Goal: Task Accomplishment & Management: Manage account settings

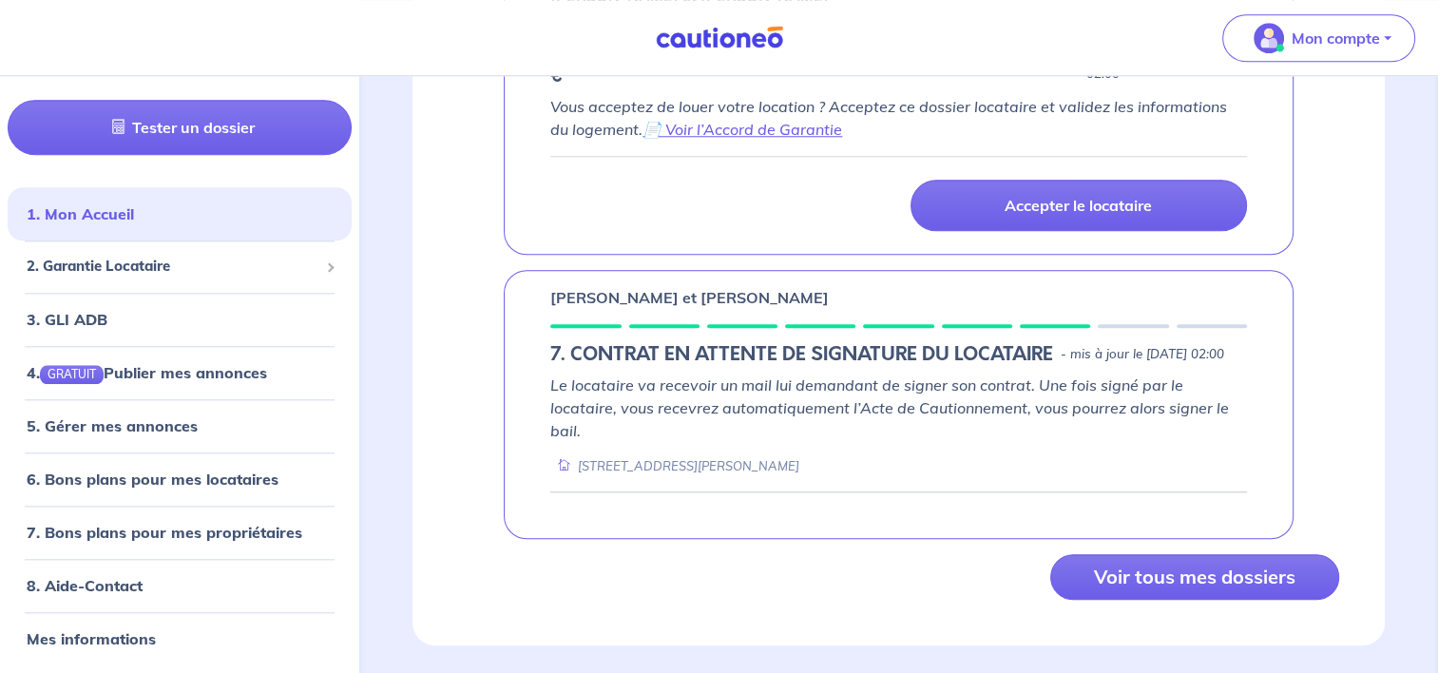
scroll to position [1849, 0]
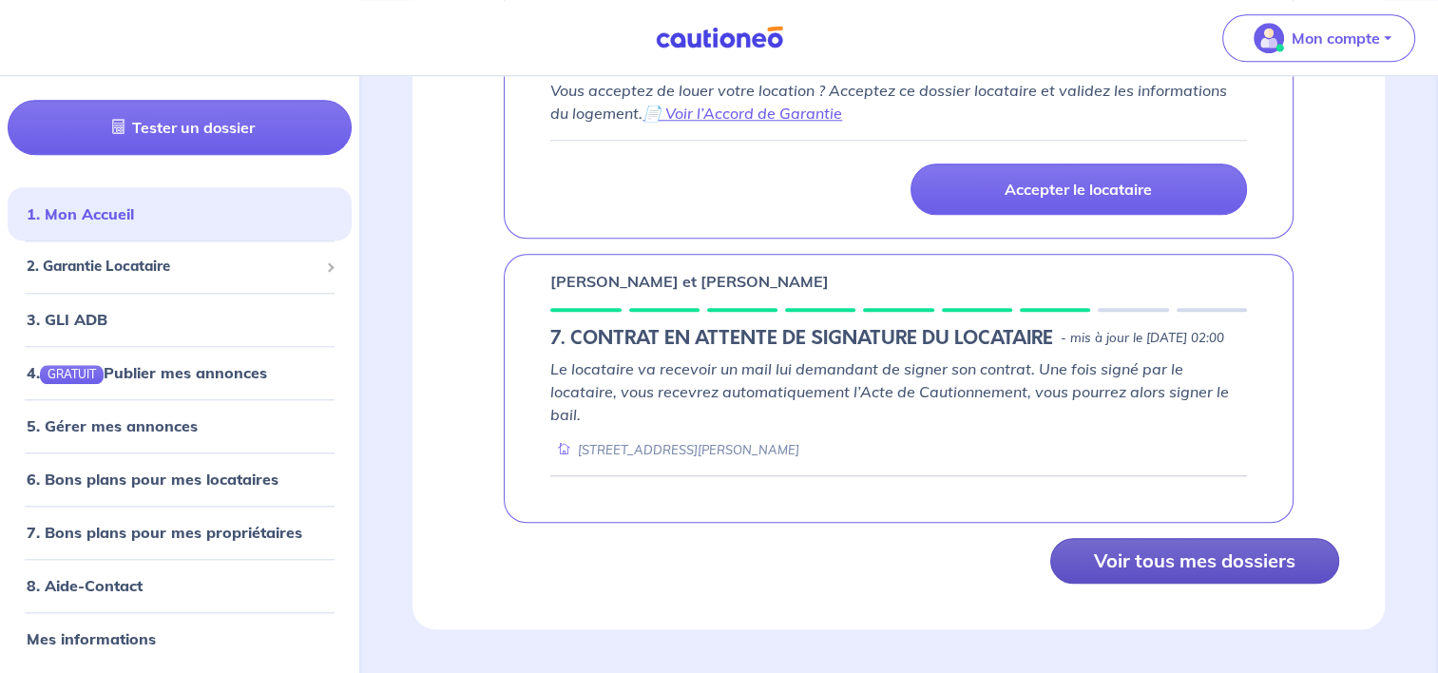
click at [1228, 563] on button "Voir tous mes dossiers" at bounding box center [1194, 561] width 289 height 46
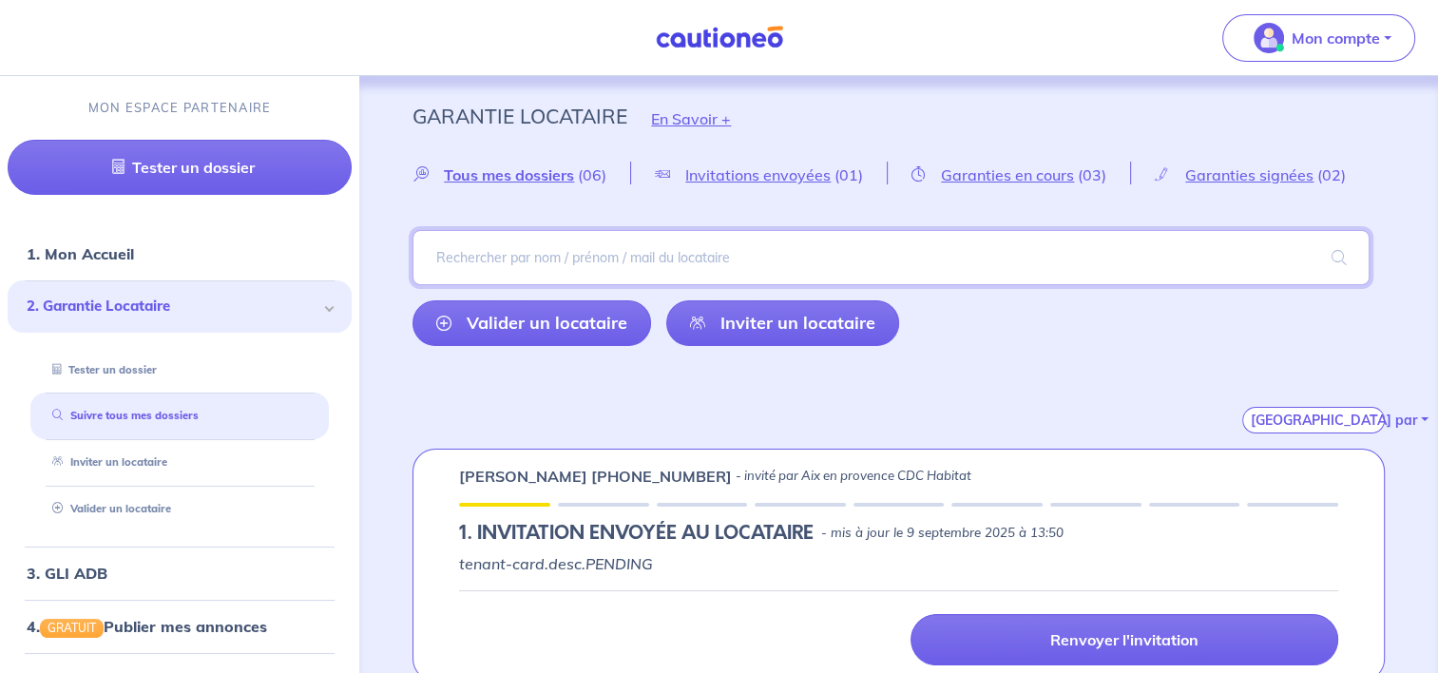
click at [673, 255] on input "search" at bounding box center [890, 257] width 957 height 55
type input "derni"
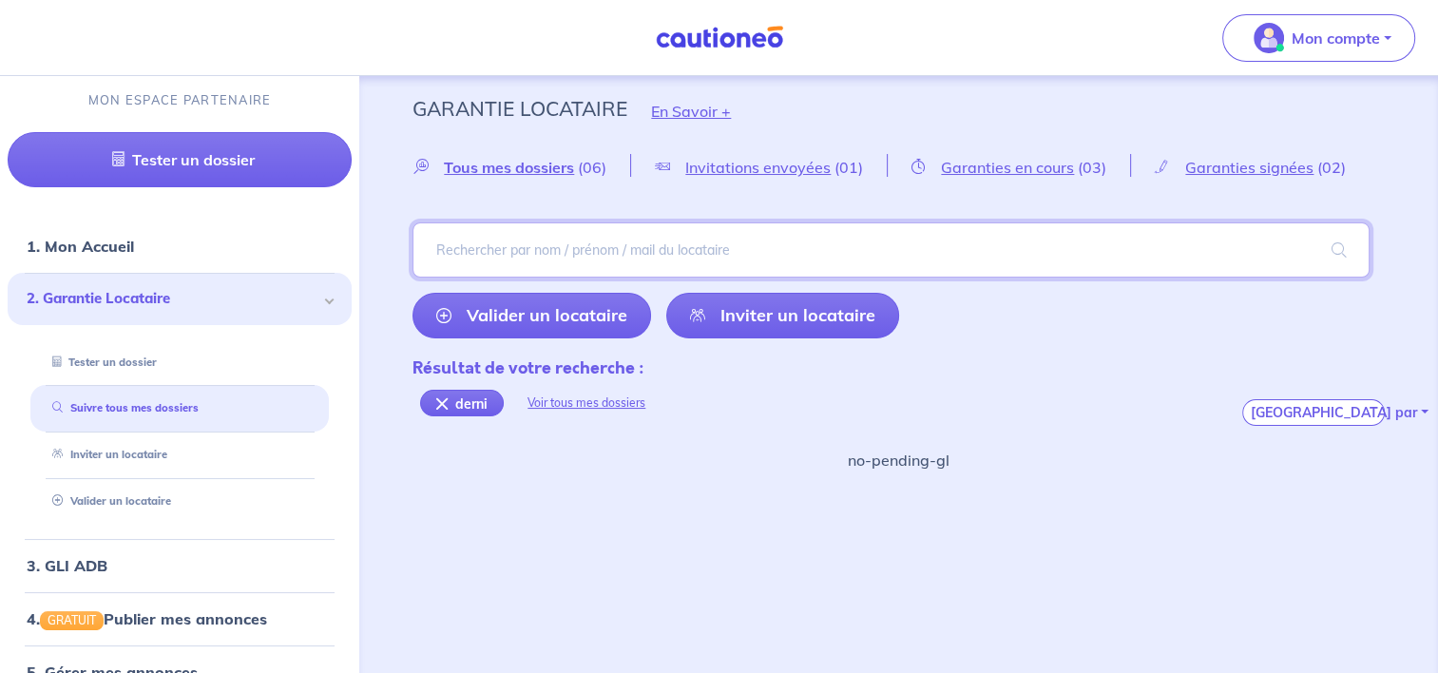
scroll to position [9, 0]
drag, startPoint x: 521, startPoint y: 164, endPoint x: 534, endPoint y: 181, distance: 20.9
click at [521, 163] on span "Tous mes dossiers" at bounding box center [509, 166] width 130 height 19
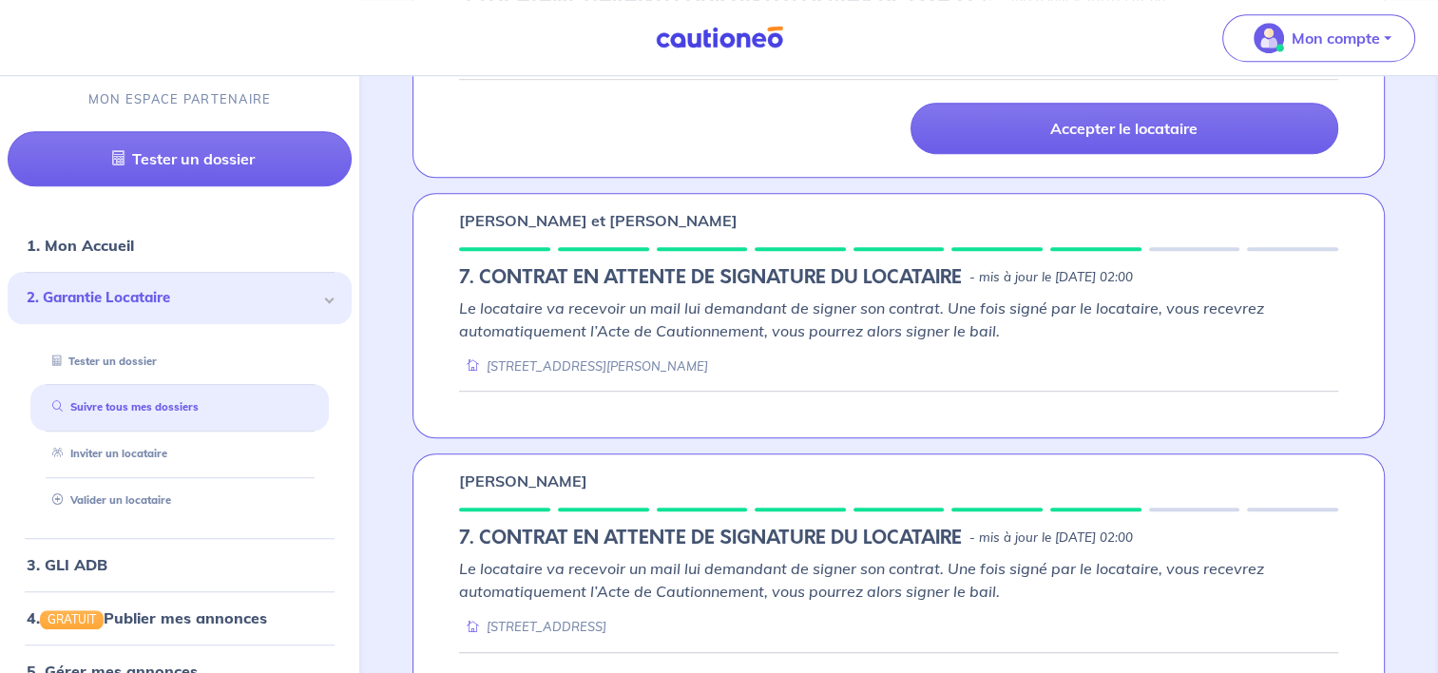
scroll to position [1342, 0]
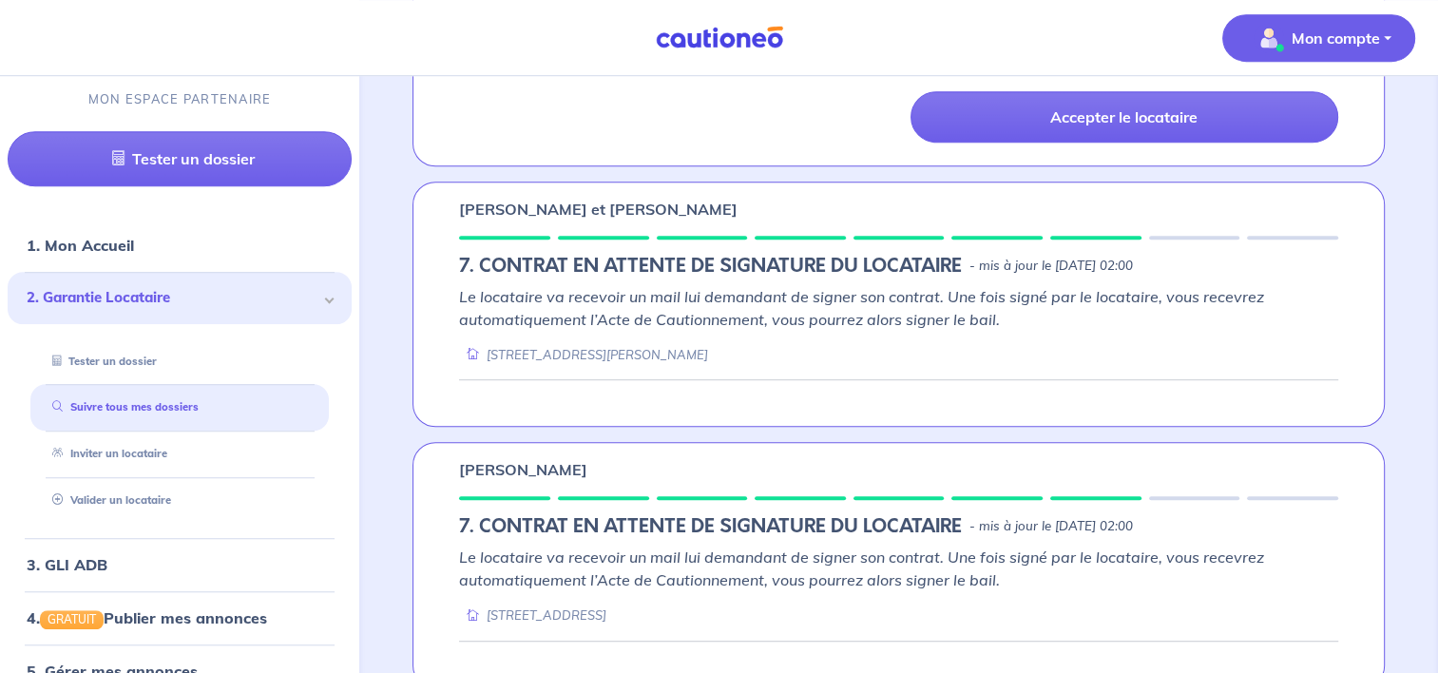
click at [1285, 35] on span "Mon compte" at bounding box center [1313, 38] width 134 height 30
click at [1290, 162] on link "Me déconnecter" at bounding box center [1299, 163] width 153 height 30
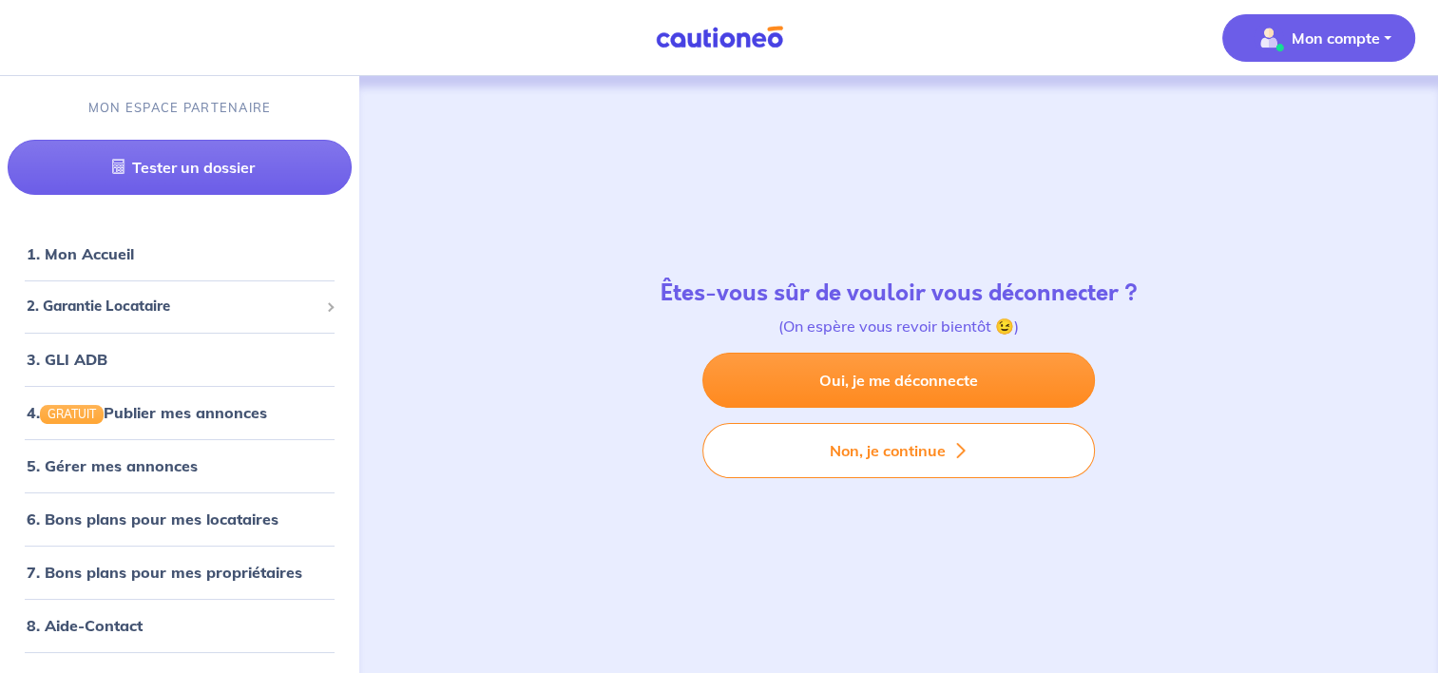
click at [1308, 37] on p "Mon compte" at bounding box center [1335, 38] width 88 height 23
click at [1297, 165] on link "Me déconnecter" at bounding box center [1299, 163] width 153 height 30
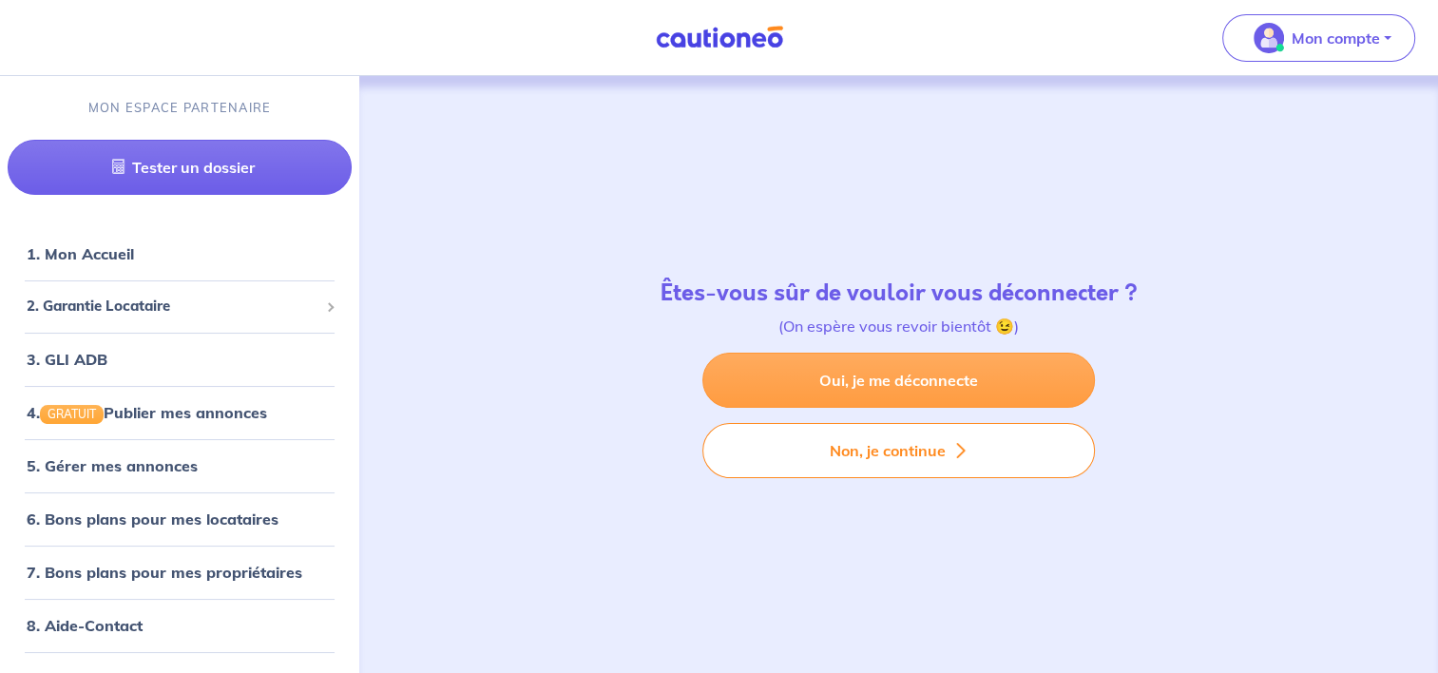
click at [888, 370] on link "Oui, je me déconnecte" at bounding box center [898, 380] width 392 height 55
